Goal: Navigation & Orientation: Find specific page/section

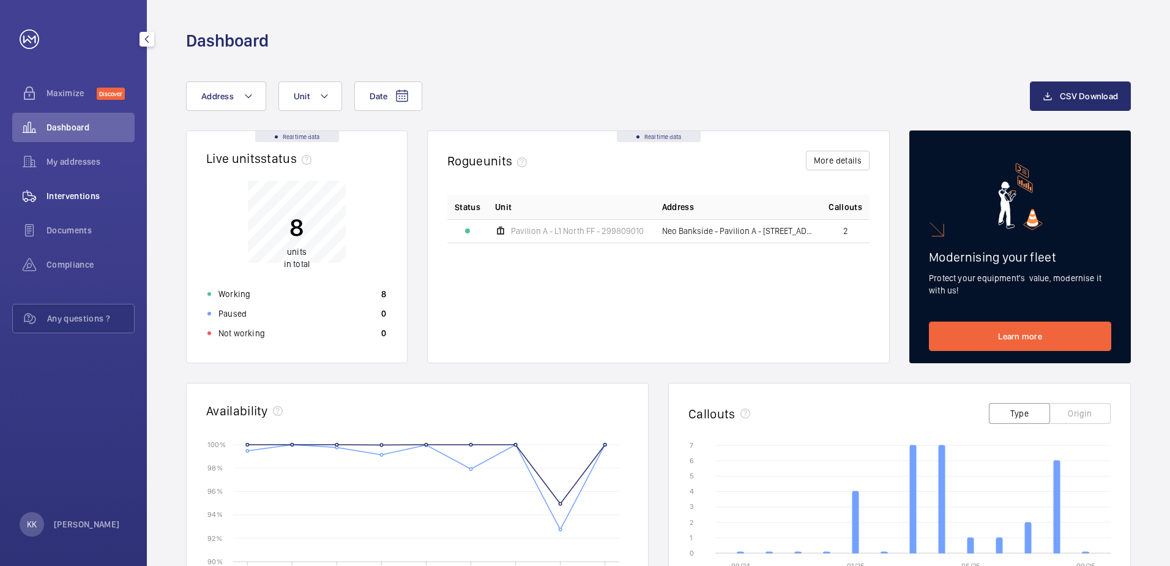
click at [105, 196] on span "Interventions" at bounding box center [91, 196] width 88 height 12
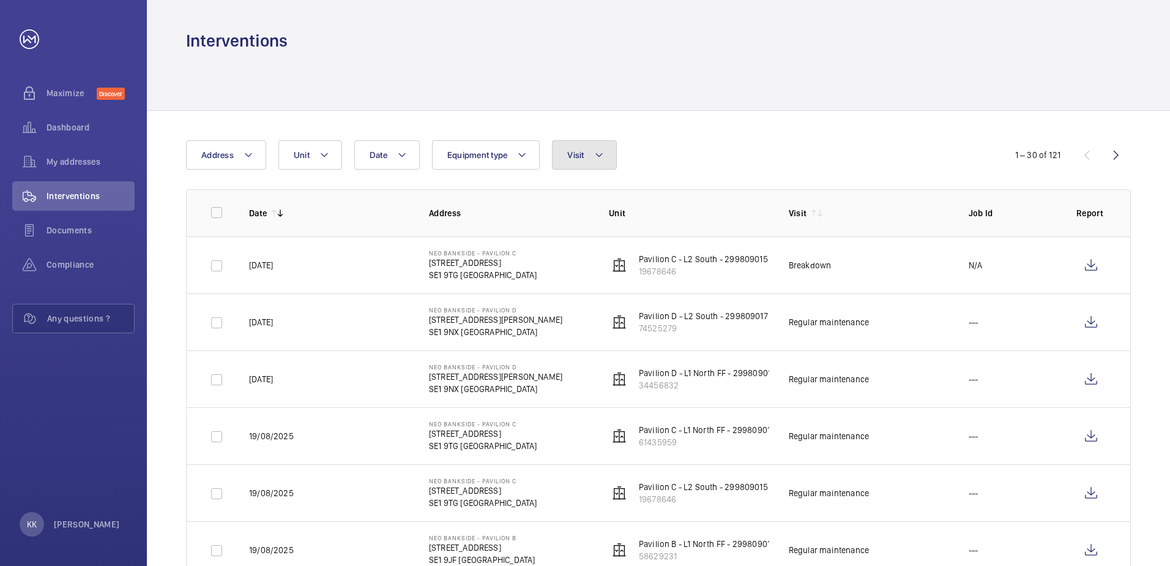
click at [605, 157] on button "Visit" at bounding box center [584, 154] width 64 height 29
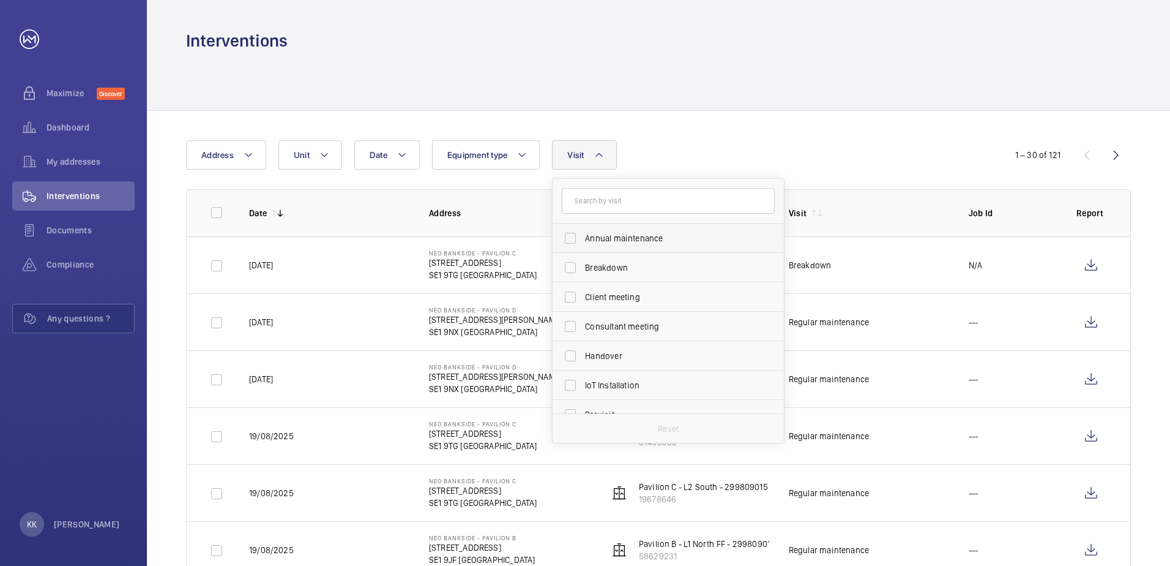
click at [575, 236] on label "Annual maintenance" at bounding box center [659, 237] width 213 height 29
click at [575, 236] on input "Annual maintenance" at bounding box center [570, 238] width 24 height 24
checkbox input "true"
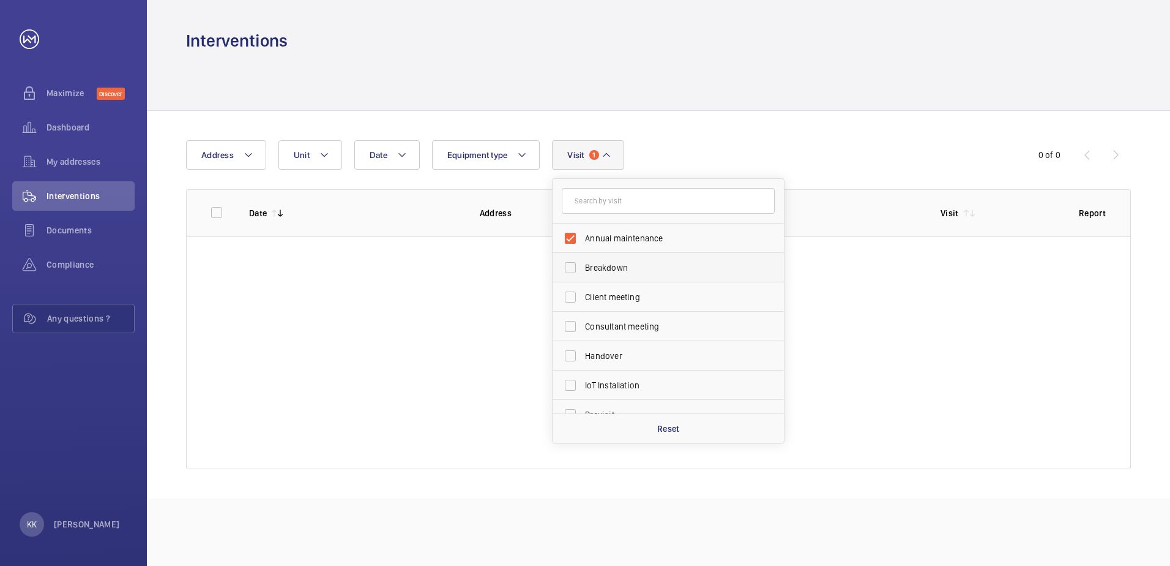
click at [574, 264] on label "Breakdown" at bounding box center [659, 267] width 213 height 29
click at [574, 264] on input "Breakdown" at bounding box center [570, 267] width 24 height 24
checkbox input "true"
click at [572, 301] on label "Client meeting" at bounding box center [659, 296] width 213 height 29
click at [572, 301] on input "Client meeting" at bounding box center [570, 297] width 24 height 24
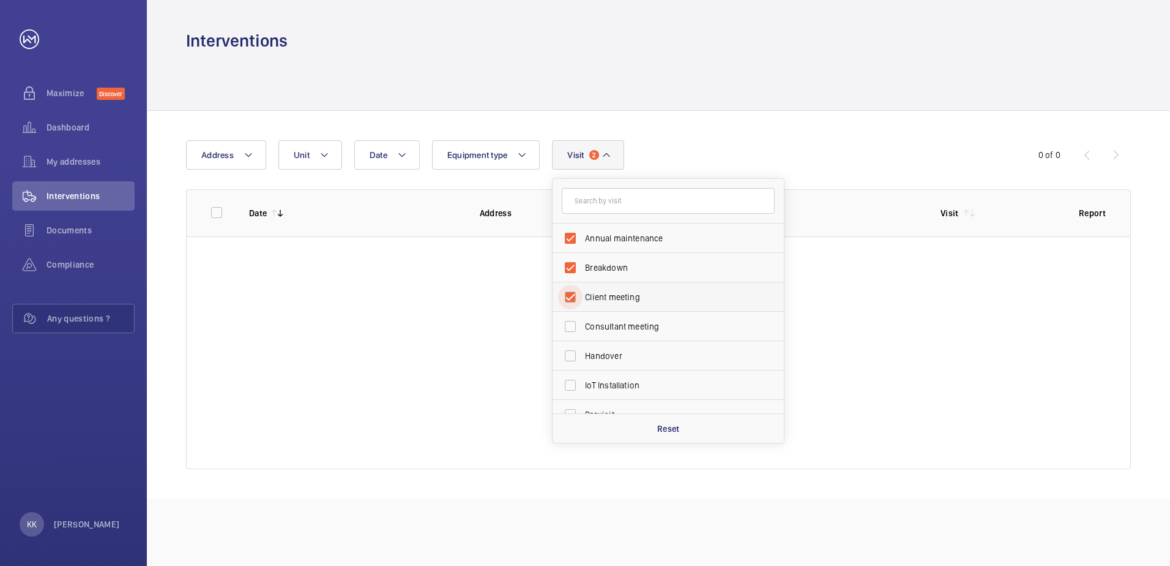
checkbox input "true"
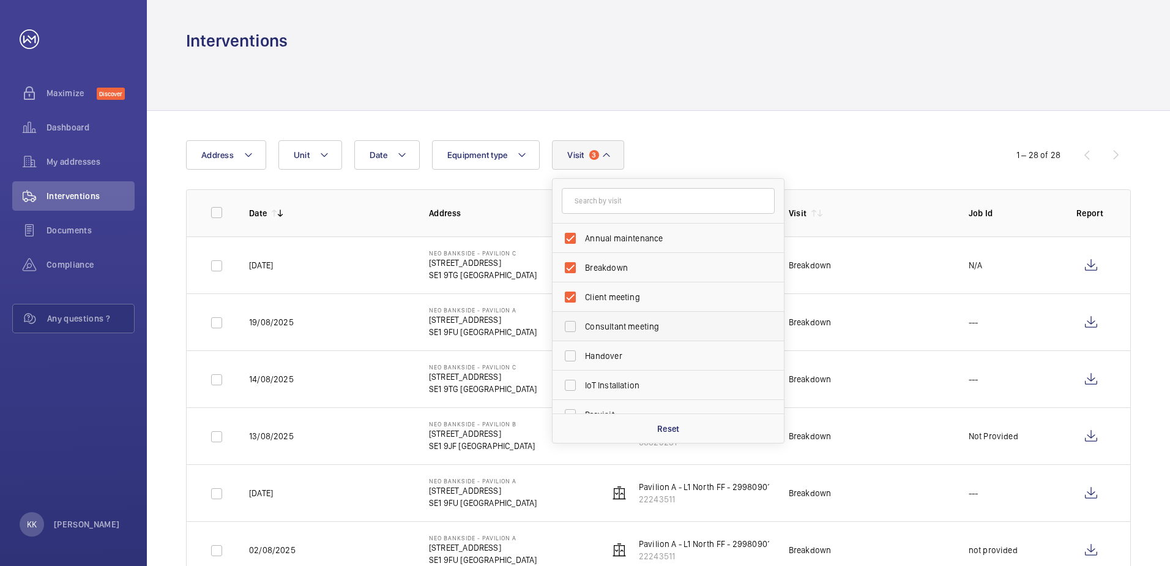
click at [574, 327] on label "Consultant meeting" at bounding box center [659, 326] width 213 height 29
click at [574, 327] on input "Consultant meeting" at bounding box center [570, 326] width 24 height 24
checkbox input "true"
click at [569, 357] on label "Handover" at bounding box center [659, 355] width 213 height 29
click at [569, 357] on input "Handover" at bounding box center [570, 355] width 24 height 24
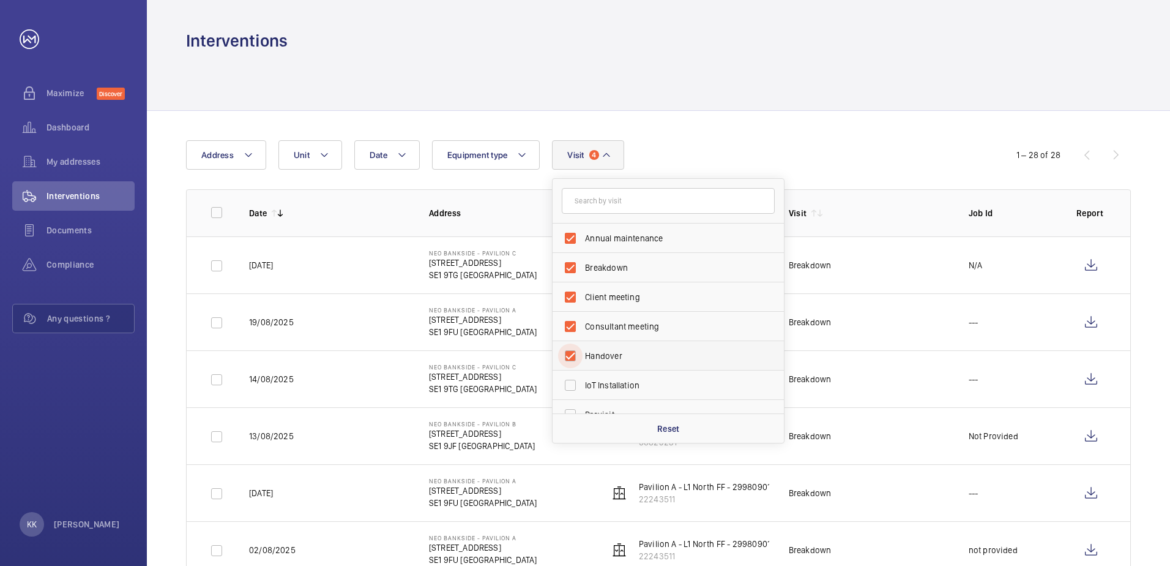
checkbox input "true"
click at [570, 234] on label "Annual maintenance" at bounding box center [659, 237] width 213 height 29
click at [570, 234] on input "Annual maintenance" at bounding box center [570, 238] width 24 height 24
checkbox input "false"
click at [574, 274] on label "Breakdown" at bounding box center [659, 267] width 213 height 29
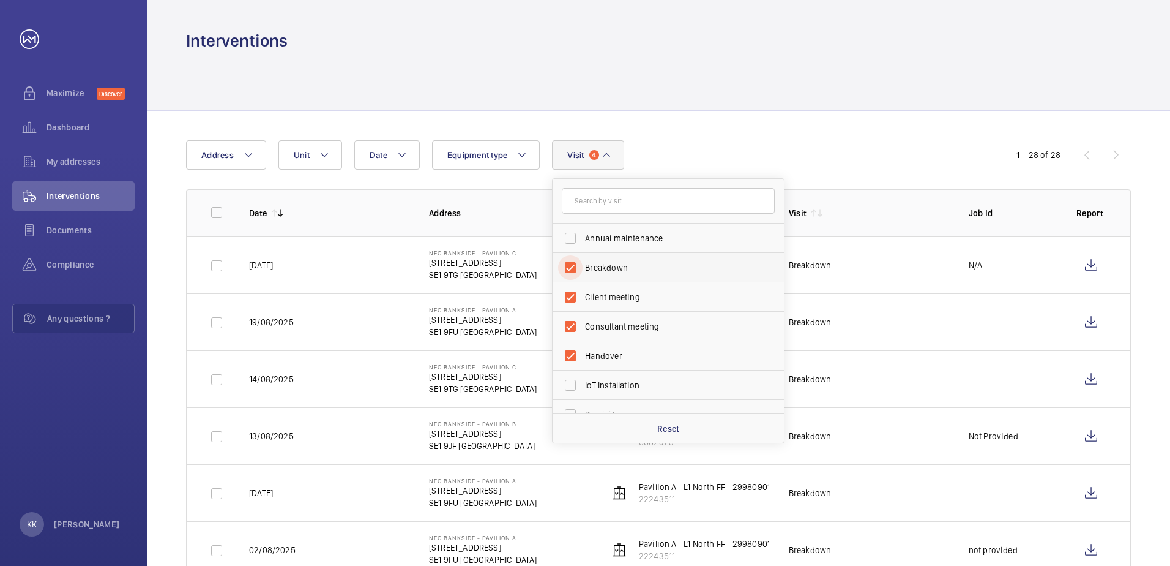
click at [574, 274] on input "Breakdown" at bounding box center [570, 267] width 24 height 24
checkbox input "false"
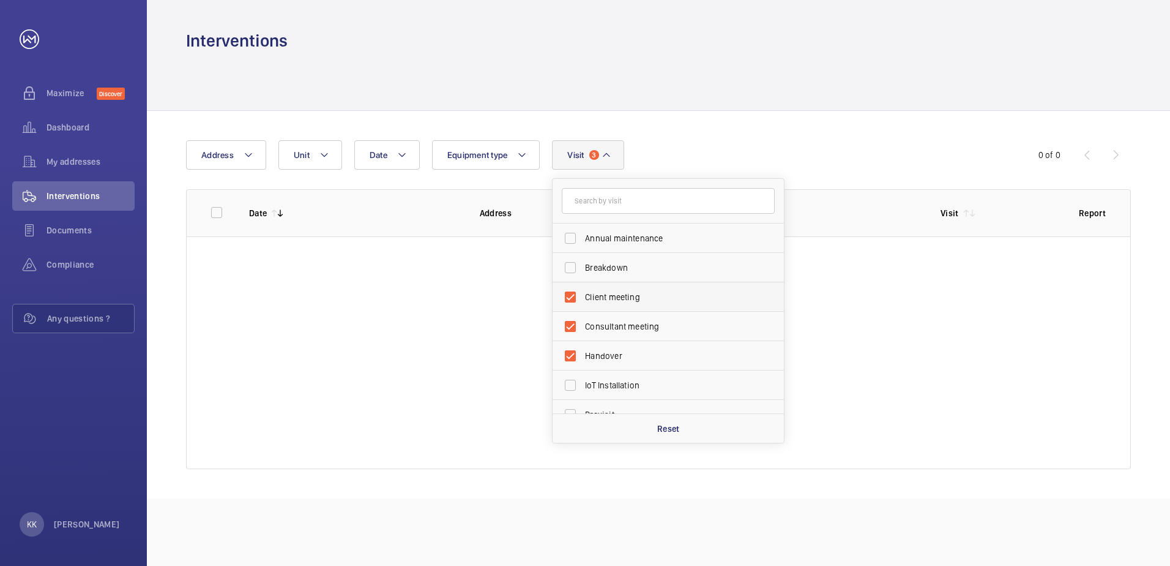
click at [573, 296] on label "Client meeting" at bounding box center [659, 296] width 213 height 29
click at [573, 296] on input "Client meeting" at bounding box center [570, 297] width 24 height 24
checkbox input "false"
click at [573, 324] on label "Consultant meeting" at bounding box center [659, 326] width 213 height 29
click at [573, 324] on input "Consultant meeting" at bounding box center [570, 326] width 24 height 24
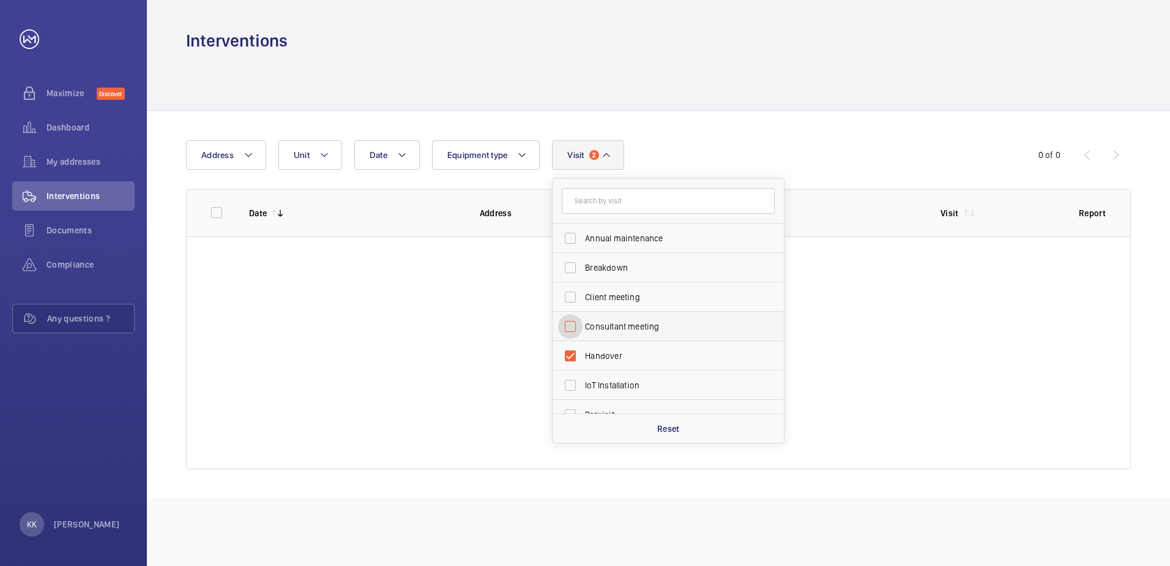
checkbox input "false"
click at [574, 353] on label "Handover" at bounding box center [659, 355] width 213 height 29
click at [574, 353] on input "Handover" at bounding box center [570, 355] width 24 height 24
checkbox input "false"
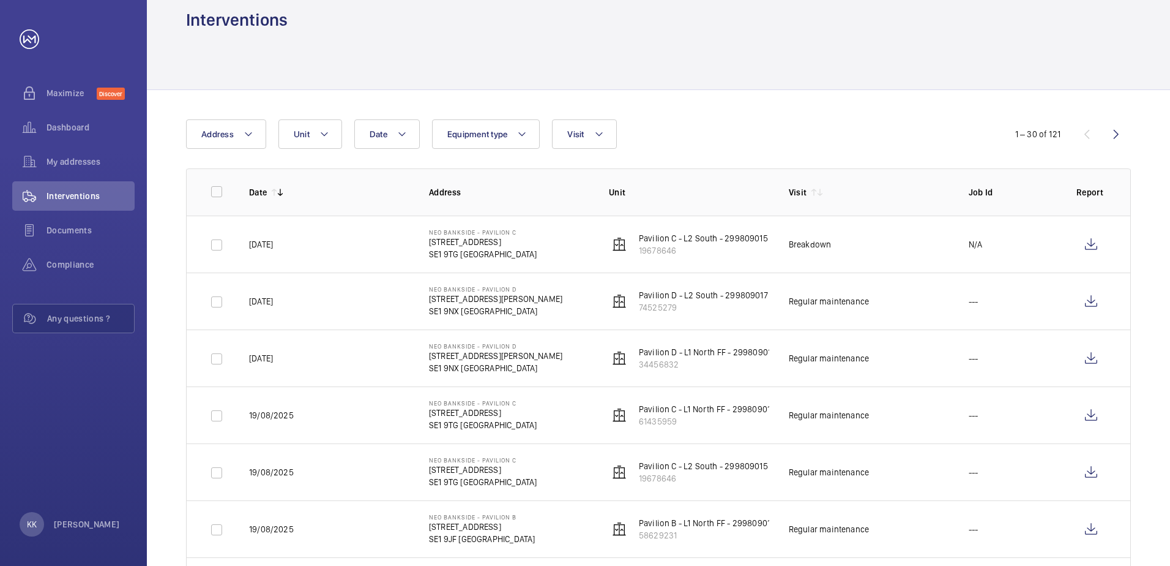
scroll to position [0, 0]
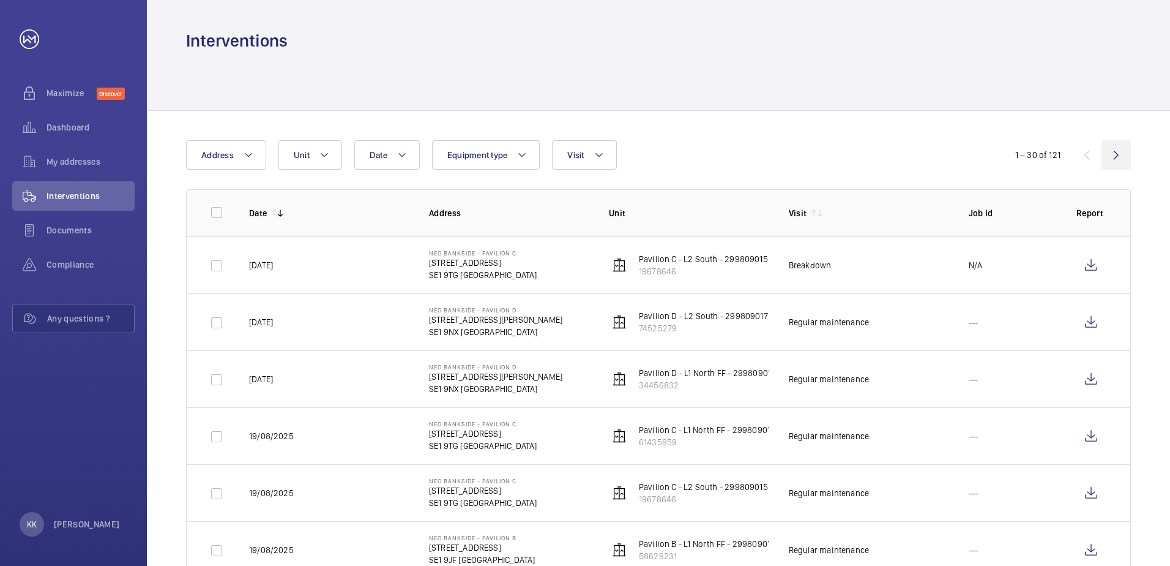
click at [1113, 157] on wm-front-icon-button at bounding box center [1116, 154] width 29 height 29
click at [1120, 154] on wm-front-icon-button at bounding box center [1116, 154] width 29 height 29
click at [1124, 157] on wm-front-icon-button at bounding box center [1116, 154] width 29 height 29
click at [1115, 152] on wm-front-icon-button at bounding box center [1116, 154] width 29 height 29
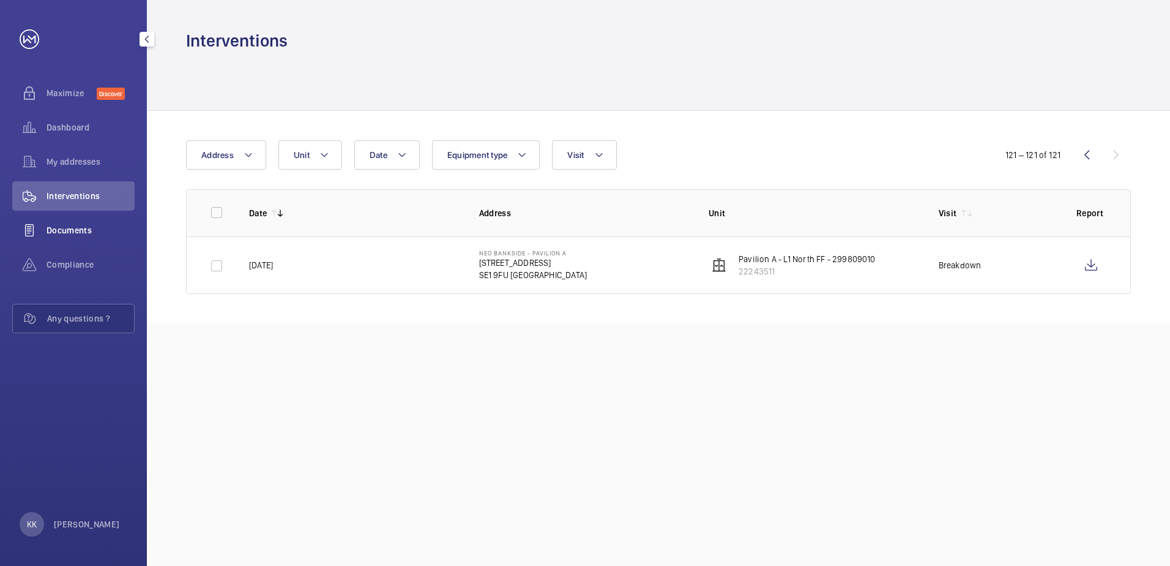
click at [51, 225] on span "Documents" at bounding box center [91, 230] width 88 height 12
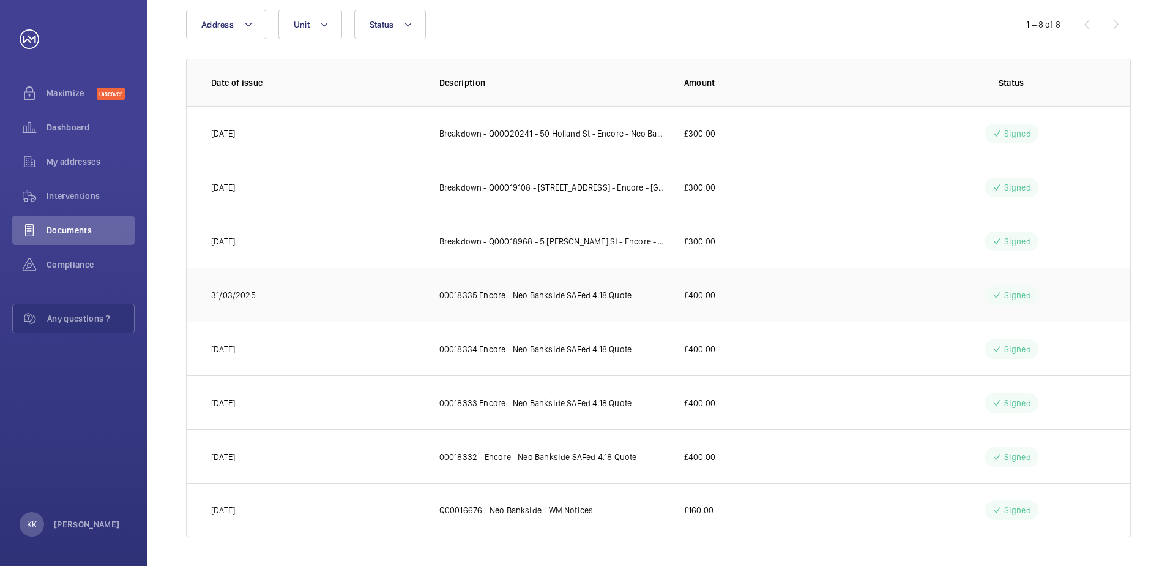
scroll to position [131, 0]
click at [717, 465] on td "£400.00" at bounding box center [781, 456] width 233 height 54
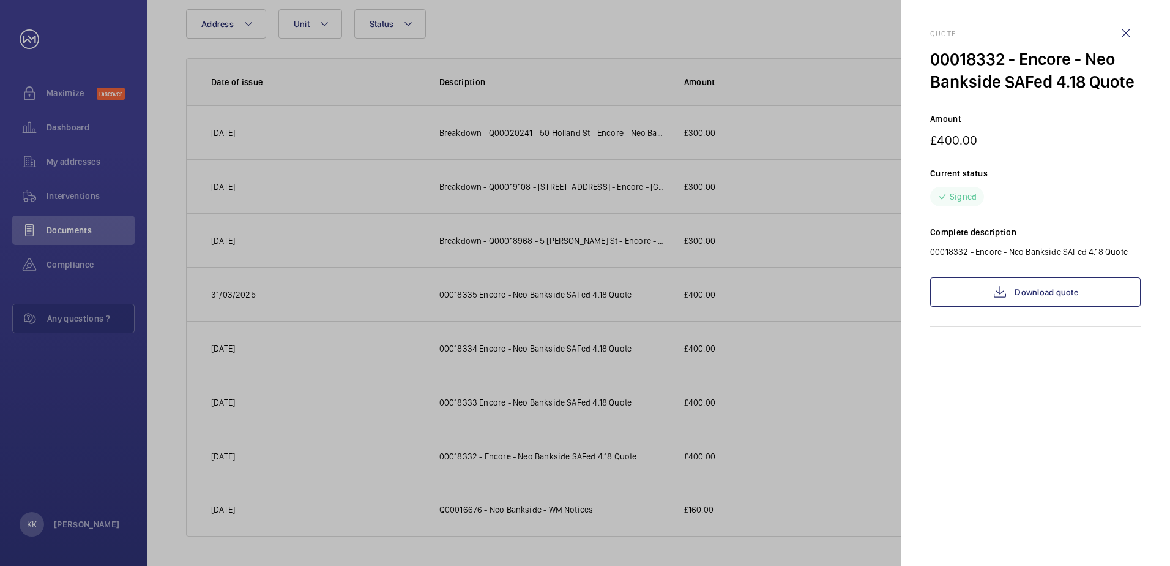
click at [811, 498] on div at bounding box center [585, 283] width 1170 height 566
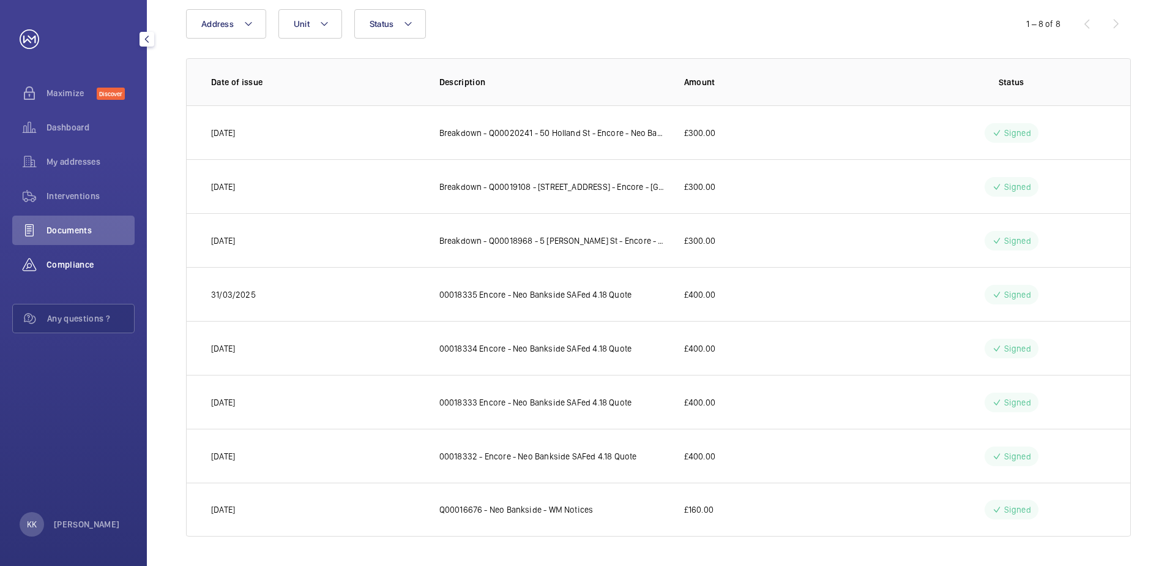
click at [53, 274] on div "Compliance" at bounding box center [73, 264] width 122 height 29
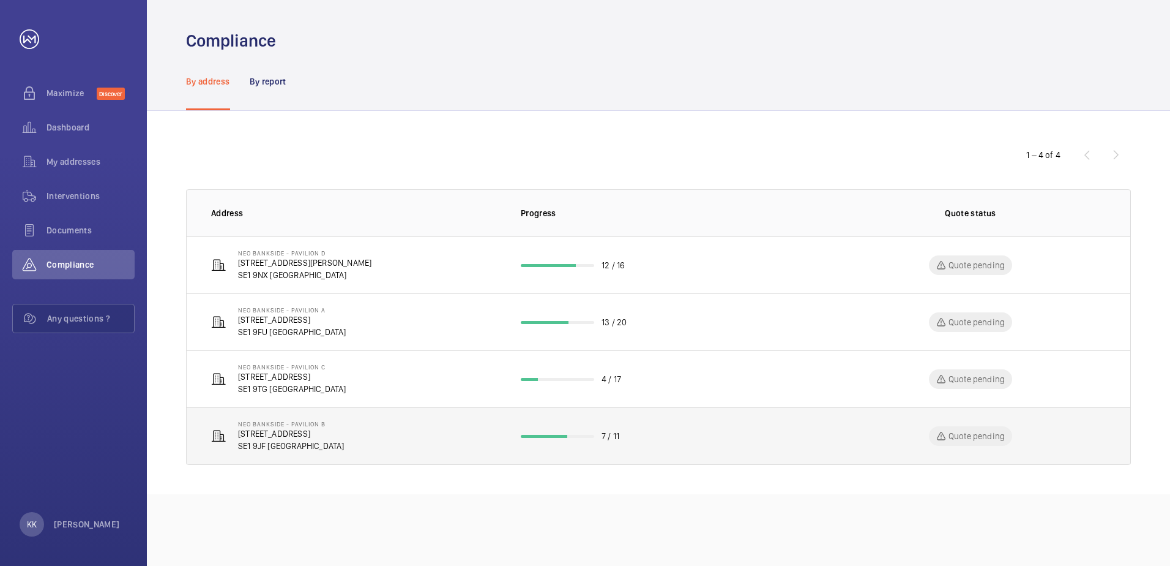
click at [734, 438] on td "7 / 11" at bounding box center [658, 436] width 315 height 58
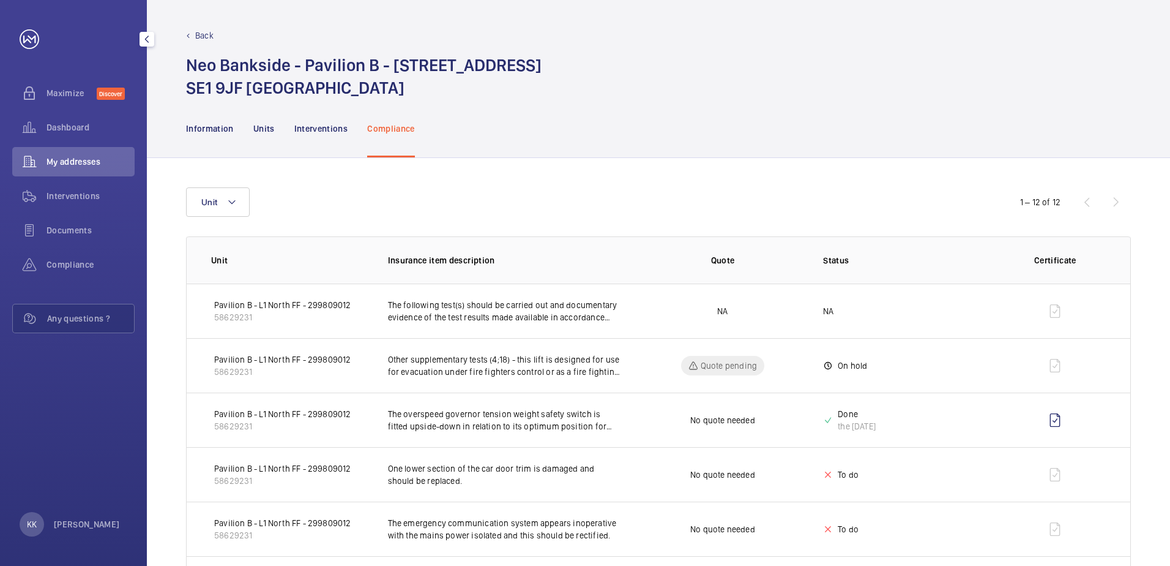
click at [86, 153] on div "My addresses" at bounding box center [73, 161] width 122 height 29
click at [298, 146] on div "Interventions" at bounding box center [321, 128] width 54 height 58
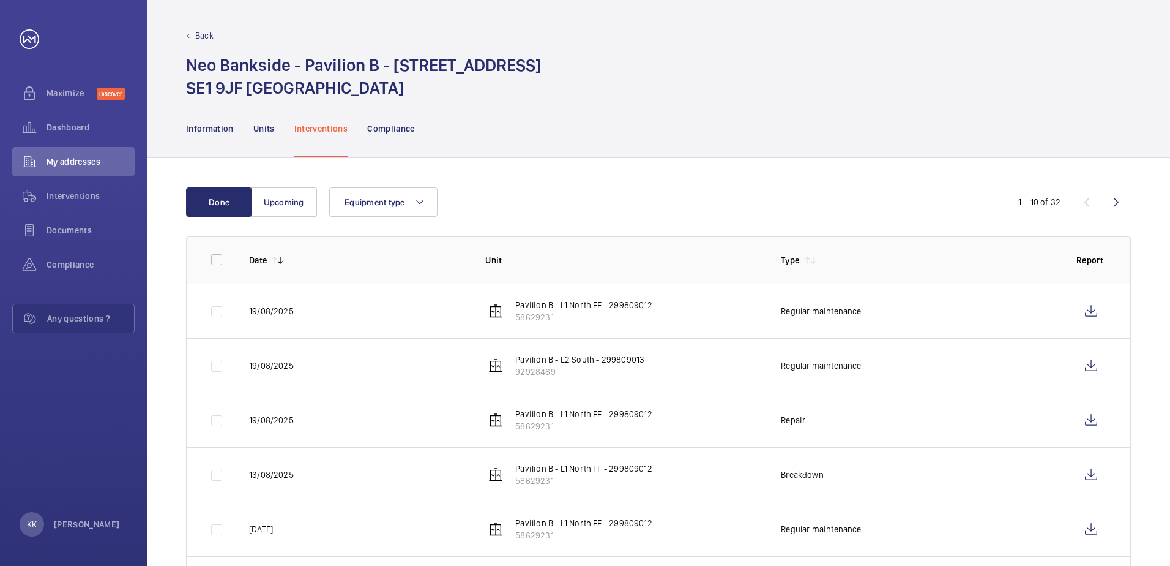
click at [418, 124] on div "Information Units Interventions Compliance" at bounding box center [658, 128] width 945 height 58
click at [403, 133] on p "Compliance" at bounding box center [391, 128] width 48 height 12
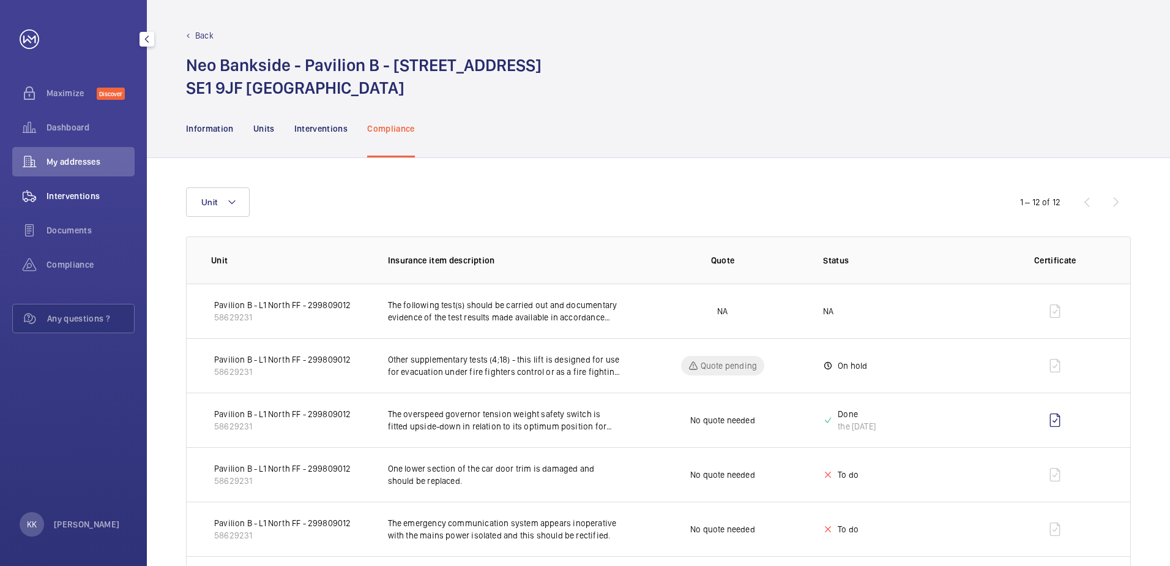
click at [78, 195] on span "Interventions" at bounding box center [91, 196] width 88 height 12
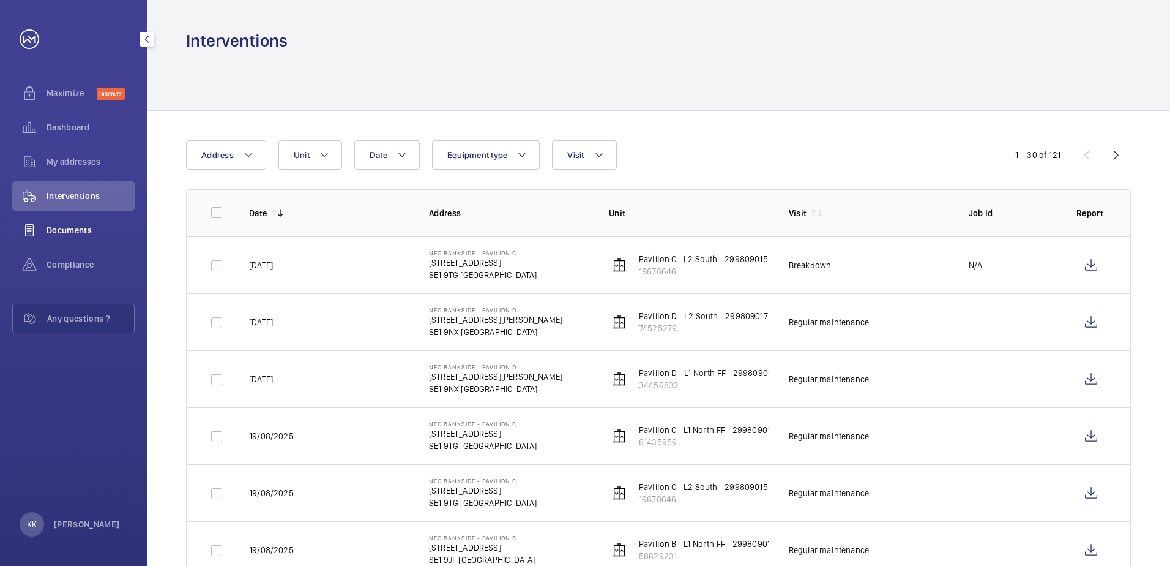
click at [77, 233] on span "Documents" at bounding box center [91, 230] width 88 height 12
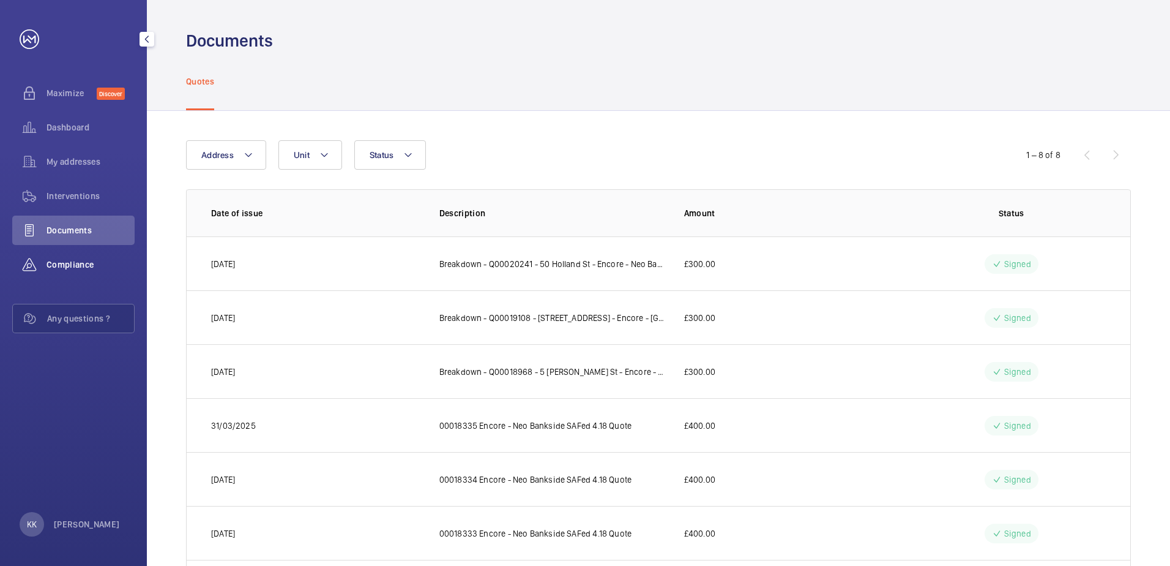
click at [54, 263] on span "Compliance" at bounding box center [91, 264] width 88 height 12
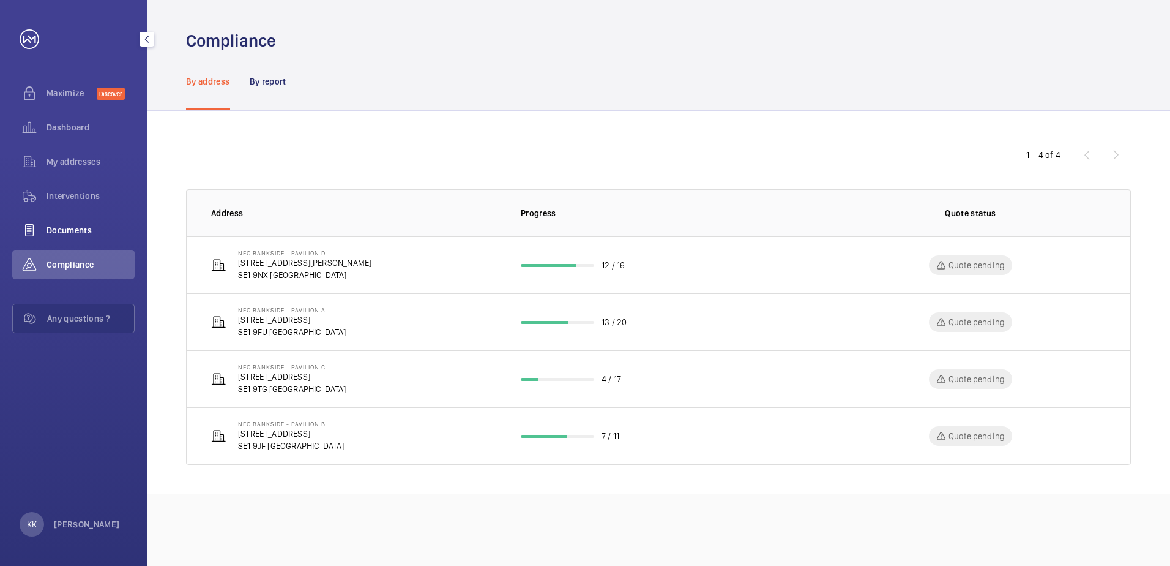
click at [72, 234] on span "Documents" at bounding box center [91, 230] width 88 height 12
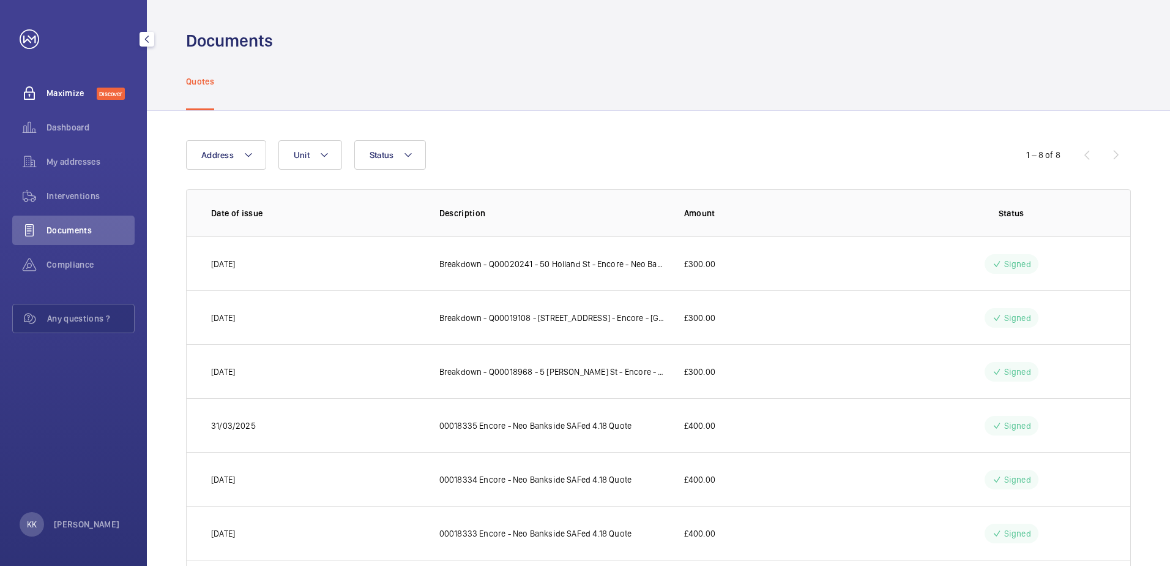
click at [48, 89] on span "Maximize" at bounding box center [72, 93] width 50 height 12
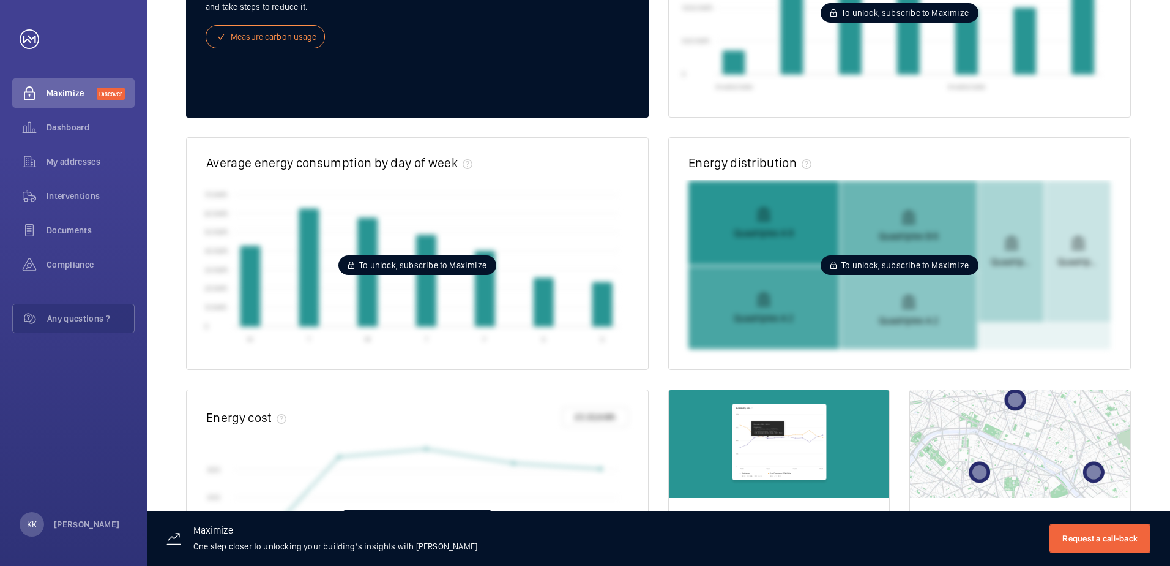
scroll to position [305, 0]
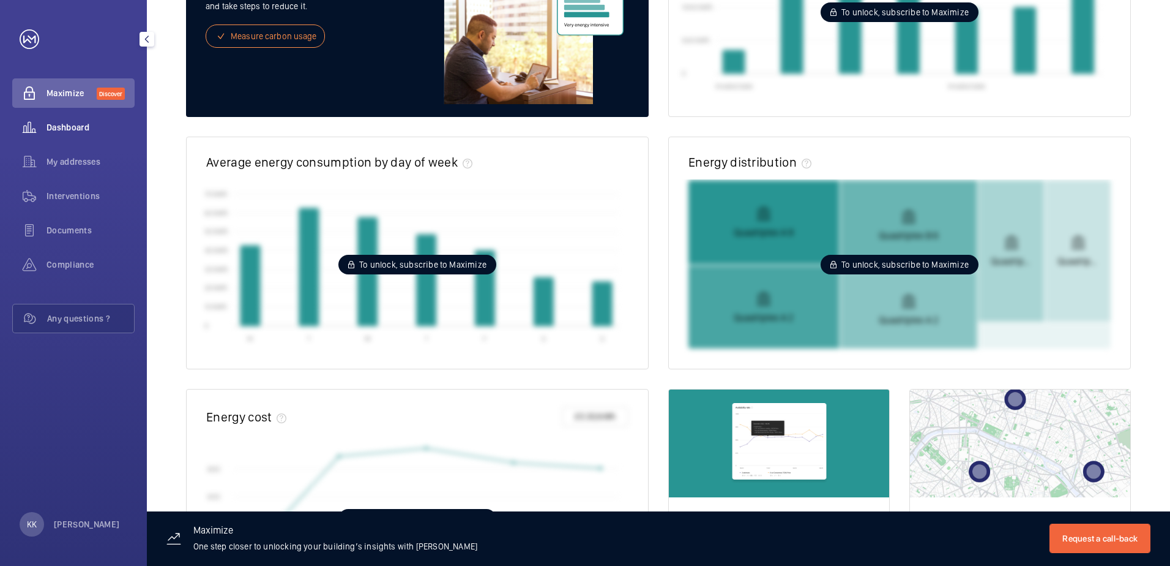
click at [87, 121] on div "Dashboard" at bounding box center [73, 127] width 122 height 29
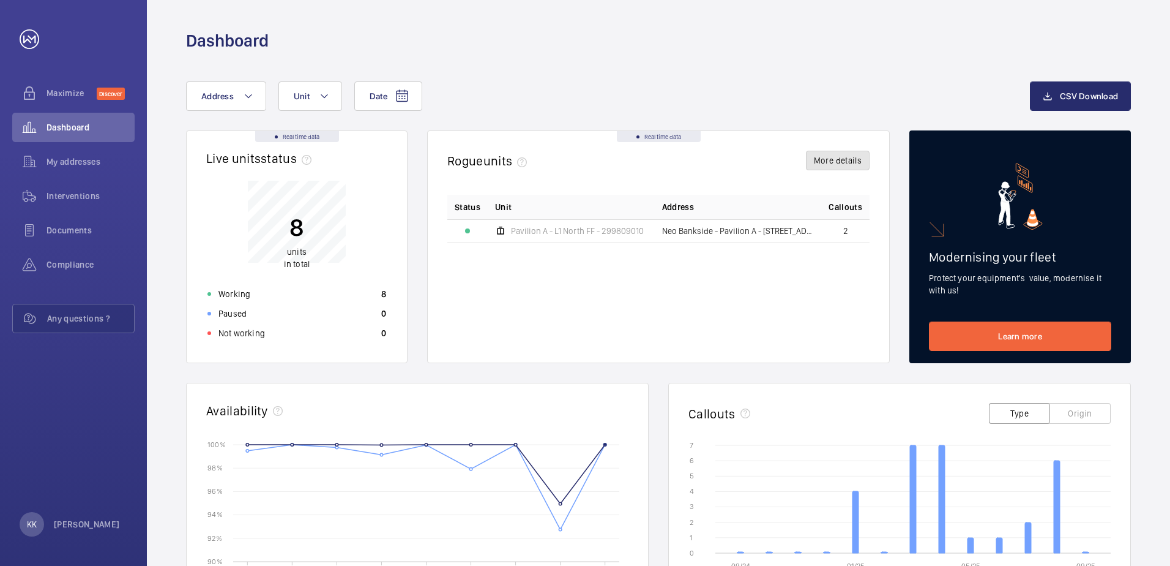
click at [825, 160] on button "More details" at bounding box center [838, 161] width 64 height 20
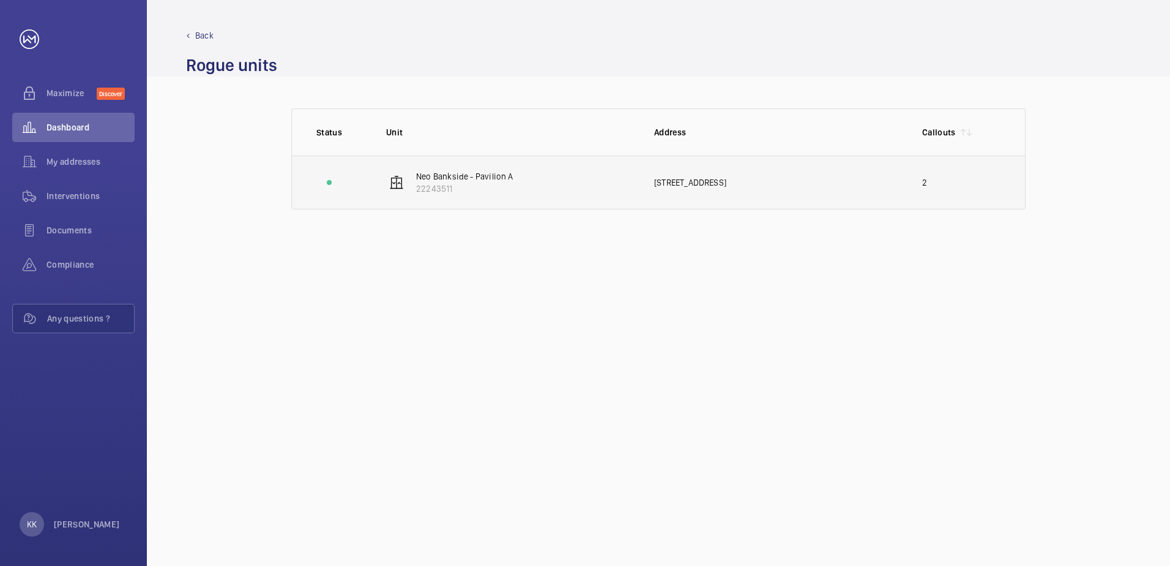
click at [823, 176] on td "[STREET_ADDRESS]" at bounding box center [769, 182] width 268 height 54
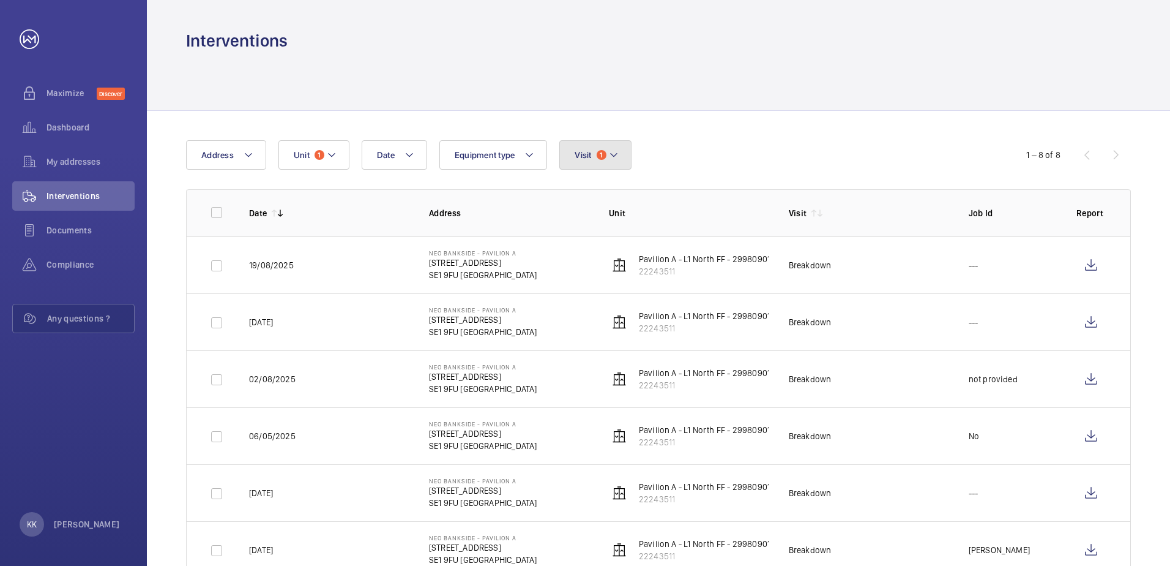
click at [626, 160] on button "Visit 1" at bounding box center [596, 154] width 72 height 29
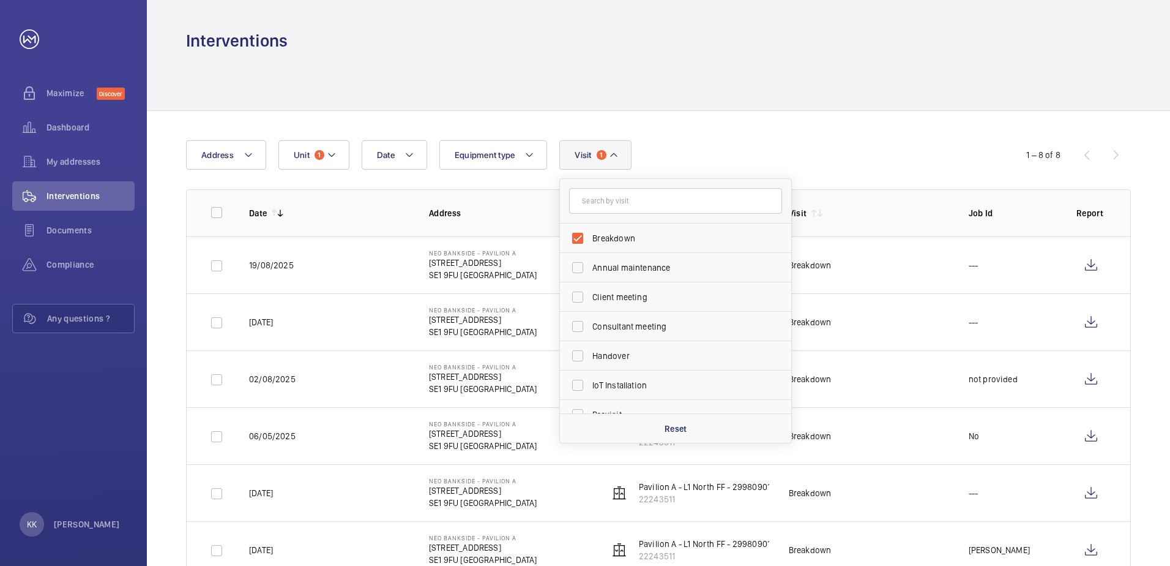
click at [736, 119] on div "Date Address Unit 1 Equipment type Visit 1 Breakdown Annual maintenance Client …" at bounding box center [659, 416] width 1024 height 611
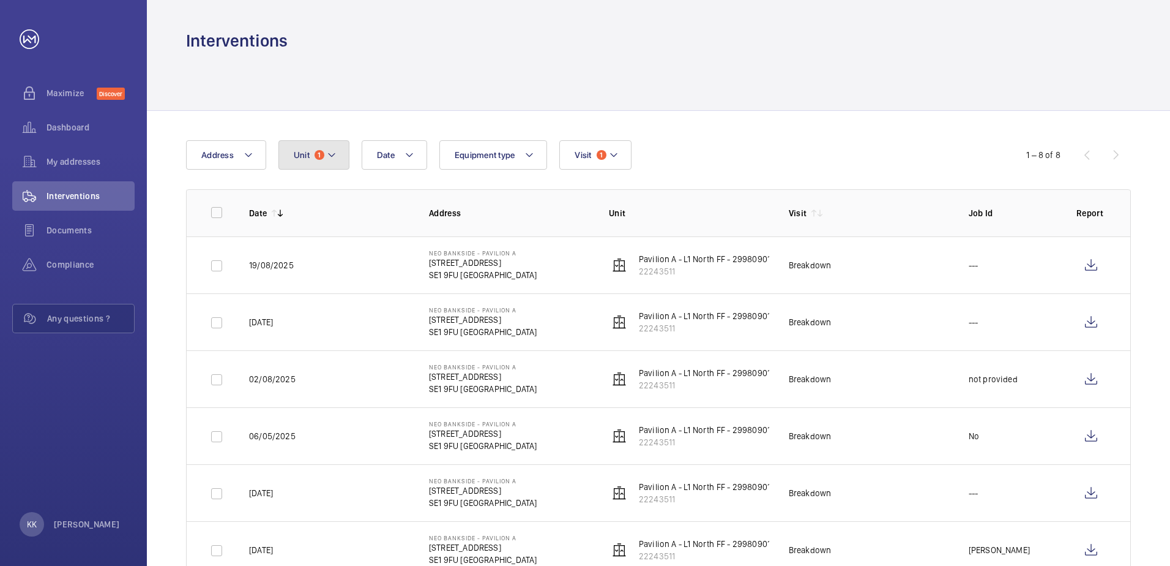
click at [329, 162] on button "Unit 1" at bounding box center [314, 154] width 71 height 29
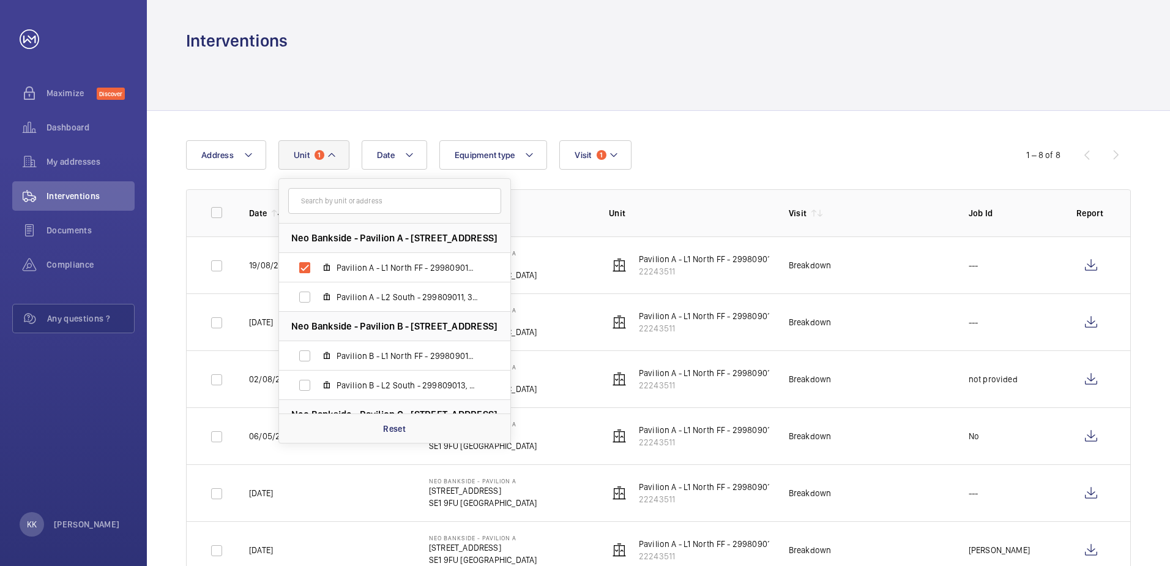
click at [397, 94] on div at bounding box center [658, 81] width 945 height 58
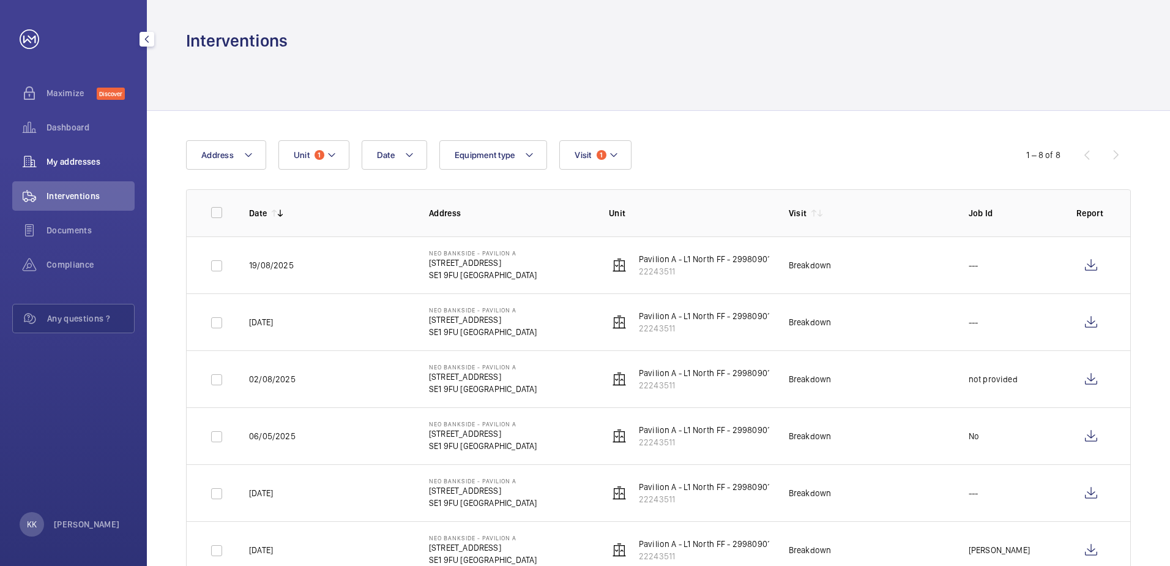
click at [59, 155] on span "My addresses" at bounding box center [91, 161] width 88 height 12
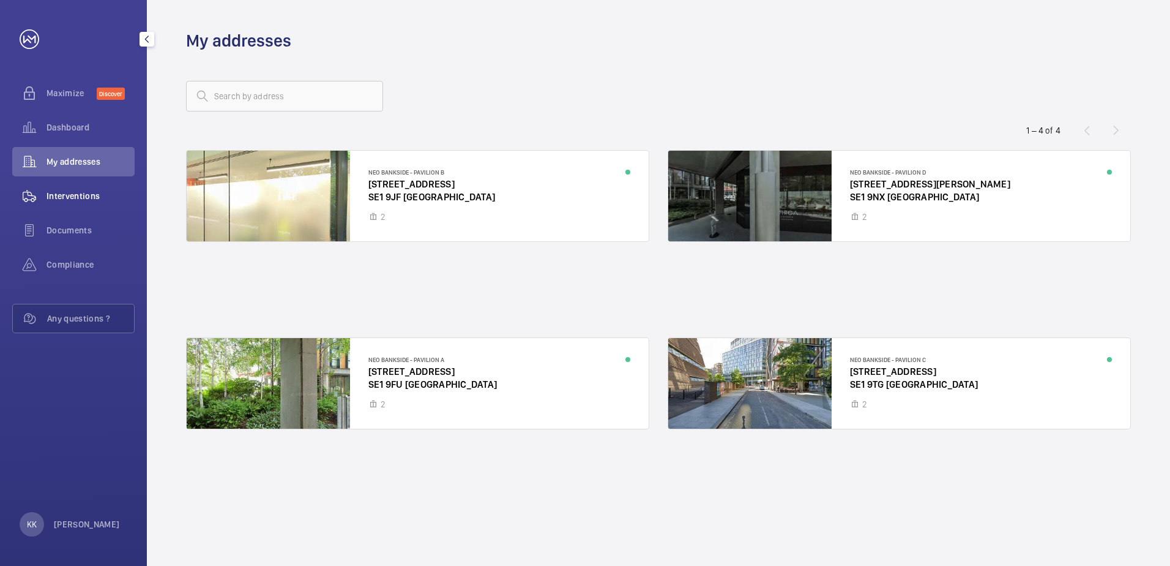
click at [67, 203] on div "Interventions" at bounding box center [73, 195] width 122 height 29
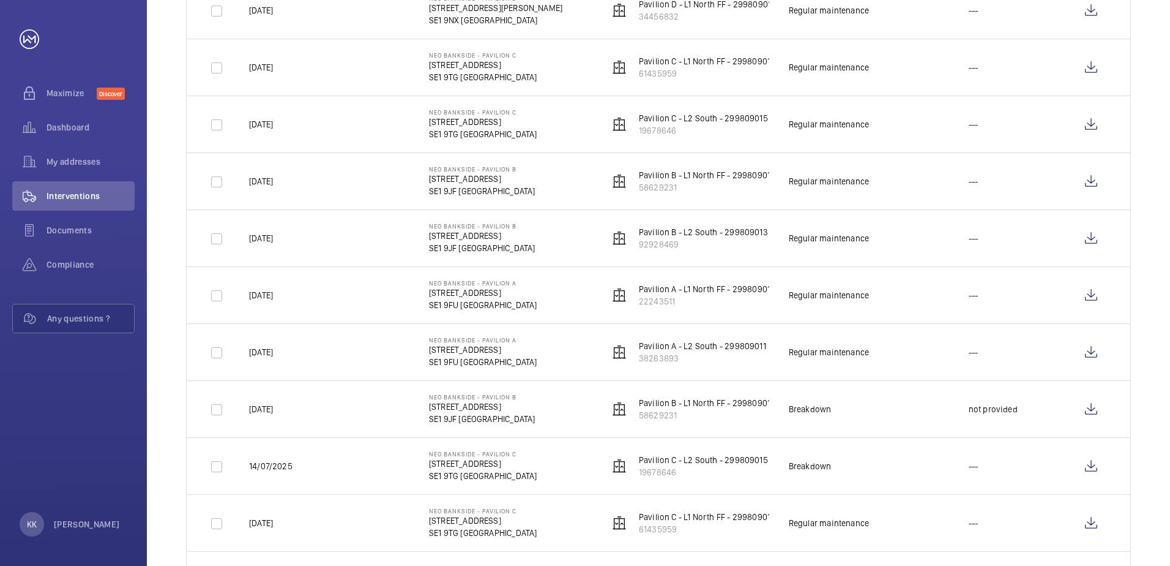
scroll to position [1409, 0]
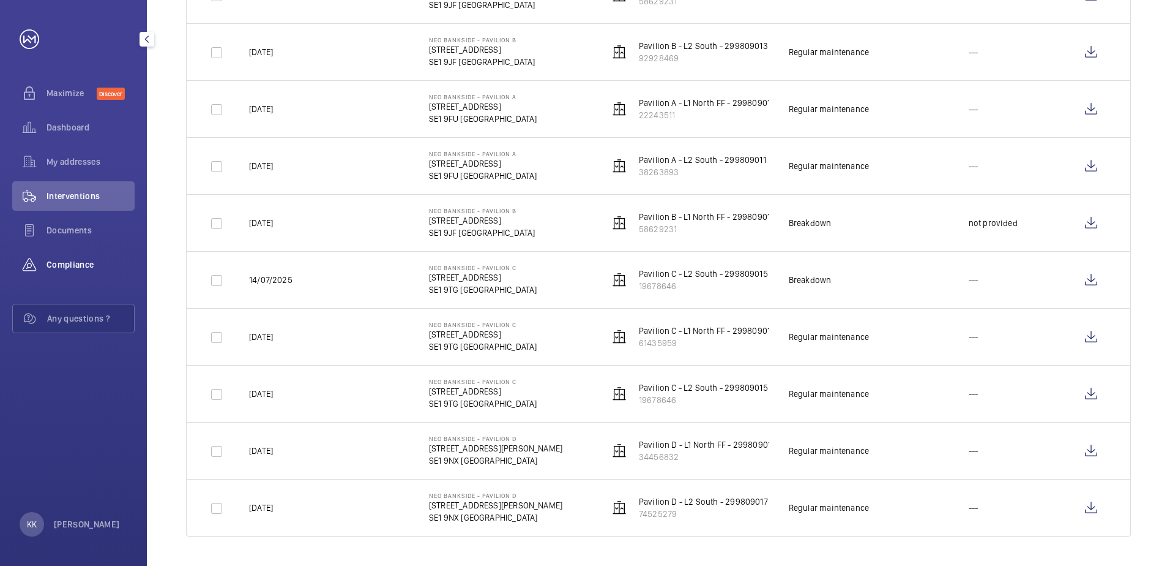
click at [89, 265] on span "Compliance" at bounding box center [91, 264] width 88 height 12
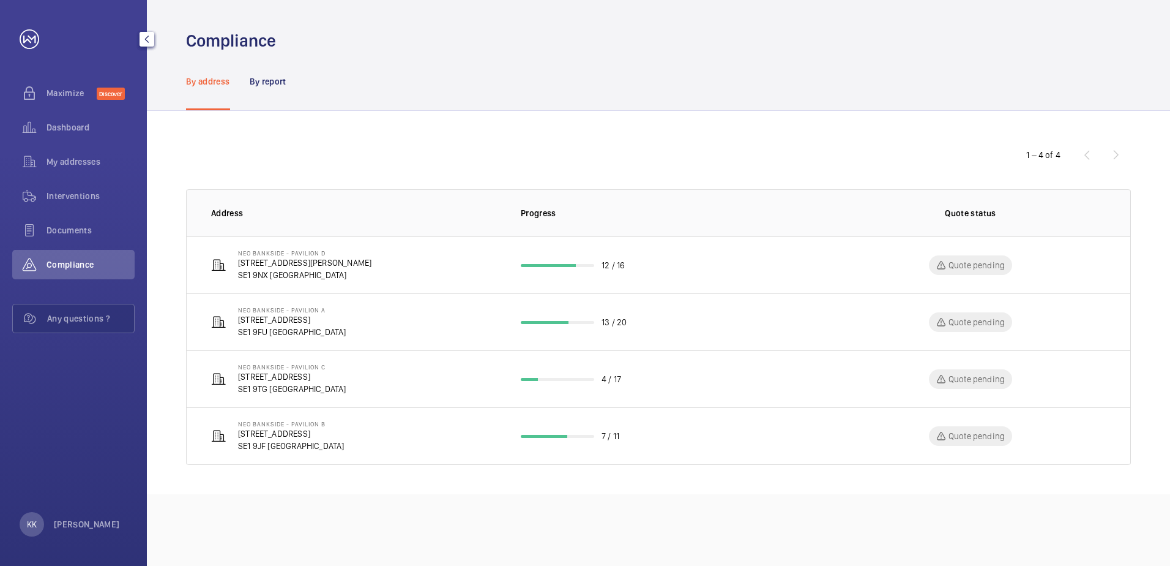
click at [53, 534] on div "KK [PERSON_NAME]" at bounding box center [70, 524] width 100 height 24
click at [53, 534] on div at bounding box center [585, 283] width 1170 height 566
click at [56, 526] on p "[PERSON_NAME]" at bounding box center [87, 524] width 66 height 12
click at [37, 478] on link "Settings" at bounding box center [47, 474] width 31 height 10
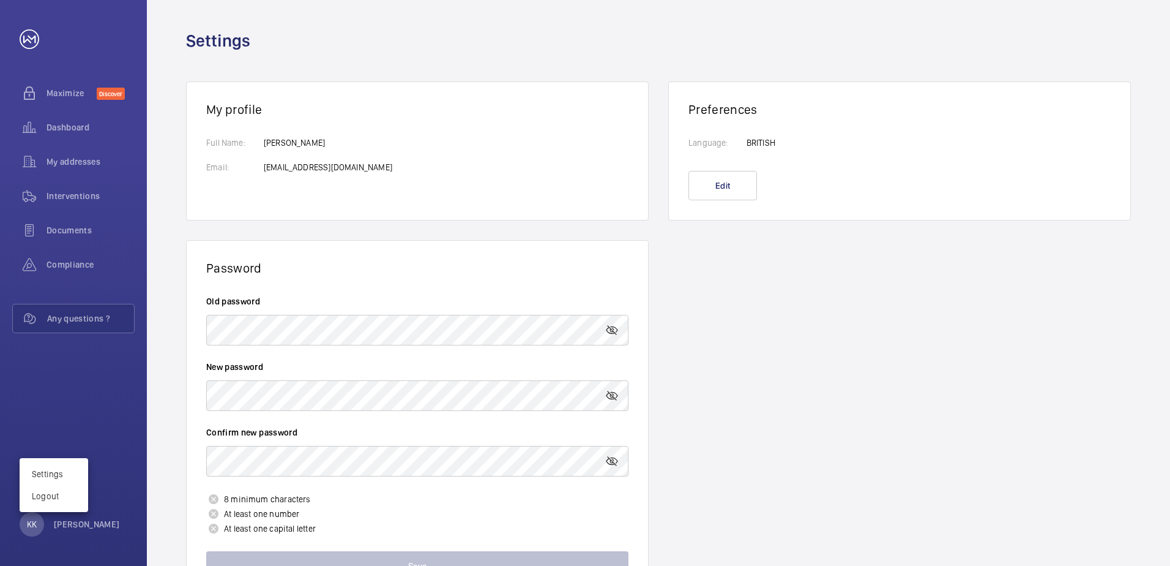
click at [38, 116] on div at bounding box center [585, 283] width 1170 height 566
click at [37, 122] on wm-front-icon-button at bounding box center [29, 127] width 34 height 29
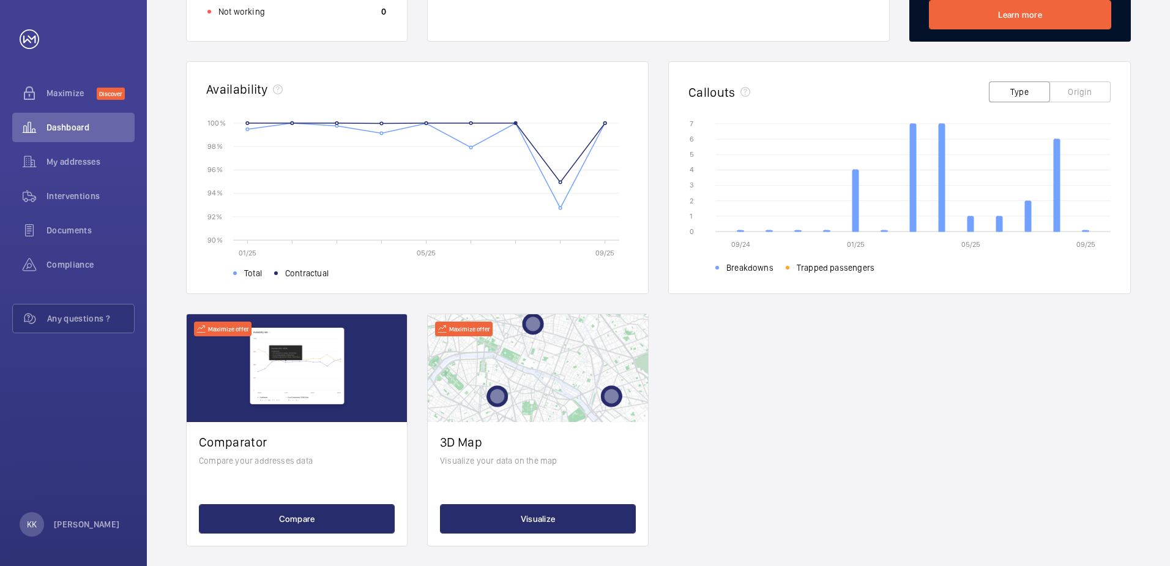
scroll to position [331, 0]
